Goal: Task Accomplishment & Management: Manage account settings

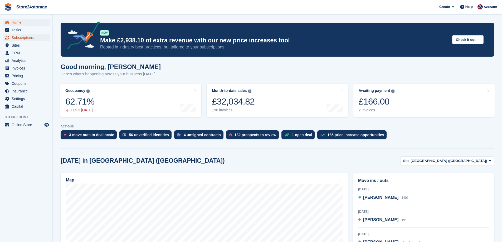
click at [36, 39] on span "Subscriptions" at bounding box center [28, 37] width 32 height 7
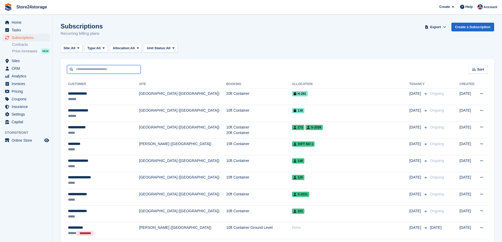
click at [96, 67] on input "text" at bounding box center [104, 69] width 74 height 9
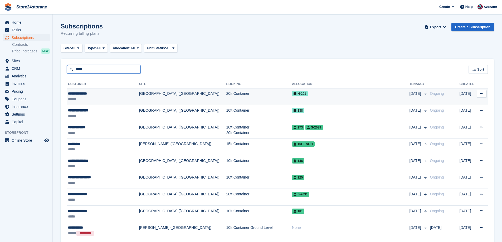
type input "*****"
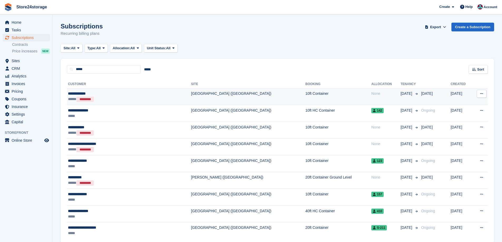
click at [115, 94] on div "**********" at bounding box center [111, 94] width 86 height 6
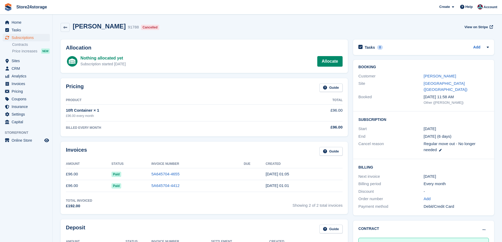
scroll to position [70, 0]
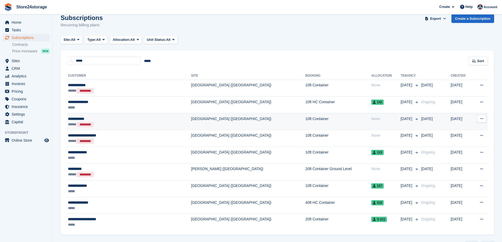
scroll to position [9, 0]
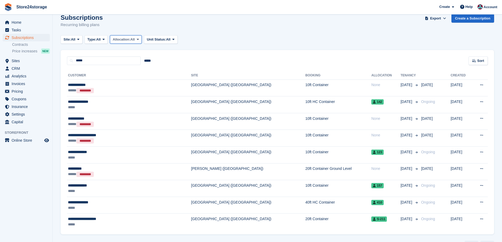
click at [120, 39] on span "Allocation:" at bounding box center [122, 39] width 18 height 5
click at [152, 38] on span "Unit Status:" at bounding box center [156, 39] width 19 height 5
click at [164, 42] on button "Unit Status: All" at bounding box center [160, 39] width 33 height 9
click at [101, 41] on span "All" at bounding box center [98, 39] width 4 height 5
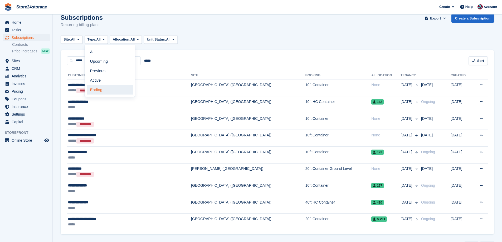
click at [106, 92] on link "Ending" at bounding box center [110, 89] width 46 height 9
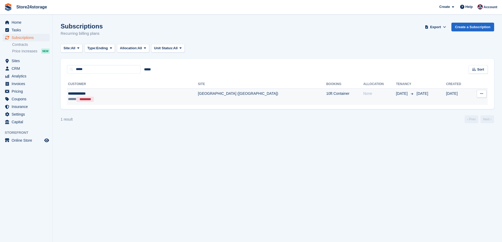
click at [109, 99] on div "***** *********" at bounding box center [108, 99] width 81 height 6
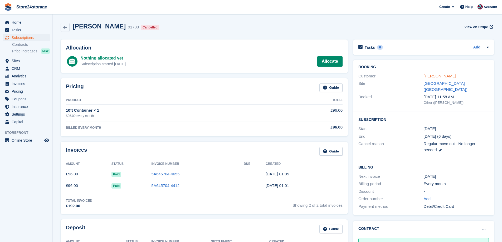
click at [427, 76] on link "[PERSON_NAME]" at bounding box center [440, 76] width 32 height 4
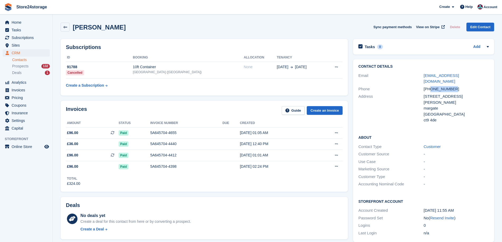
drag, startPoint x: 456, startPoint y: 83, endPoint x: 430, endPoint y: 84, distance: 26.1
click at [430, 86] on div "+447772284811" at bounding box center [456, 89] width 65 height 6
click at [27, 20] on span "Home" at bounding box center [28, 22] width 32 height 7
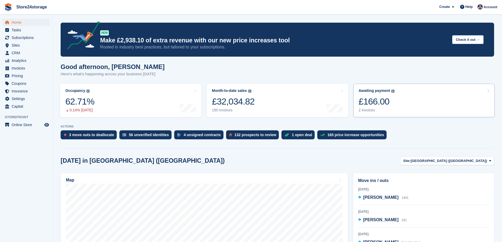
click at [386, 106] on div "£166.00" at bounding box center [377, 101] width 36 height 11
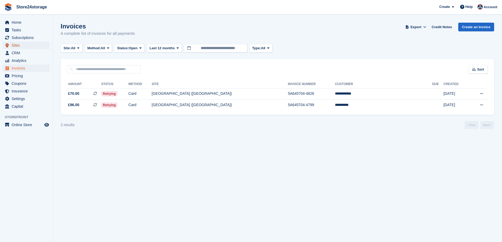
click at [25, 44] on span "Sites" at bounding box center [28, 45] width 32 height 7
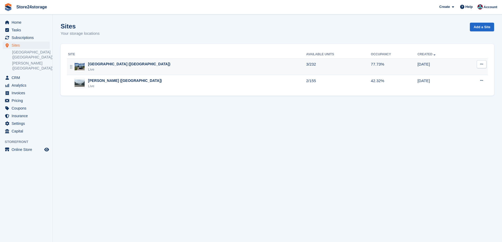
click at [103, 67] on div "[GEOGRAPHIC_DATA] ([GEOGRAPHIC_DATA])" at bounding box center [129, 64] width 82 height 6
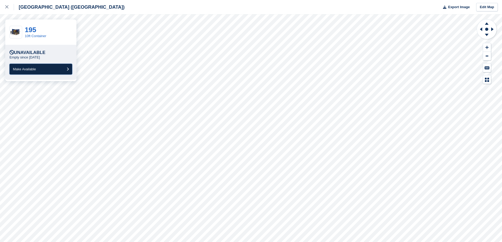
click at [42, 74] on button "Make Available" at bounding box center [40, 69] width 63 height 11
